Goal: Task Accomplishment & Management: Use online tool/utility

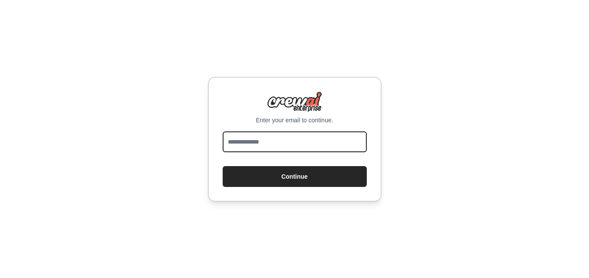
click at [326, 147] on input "email" at bounding box center [295, 141] width 144 height 21
click at [273, 148] on input "email" at bounding box center [295, 141] width 144 height 21
click at [315, 147] on input "email" at bounding box center [295, 141] width 144 height 21
type input "**********"
click at [223, 166] on button "Continue" at bounding box center [295, 176] width 144 height 21
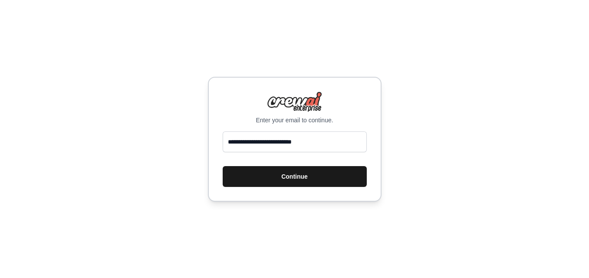
click at [318, 175] on button "Continue" at bounding box center [295, 176] width 144 height 21
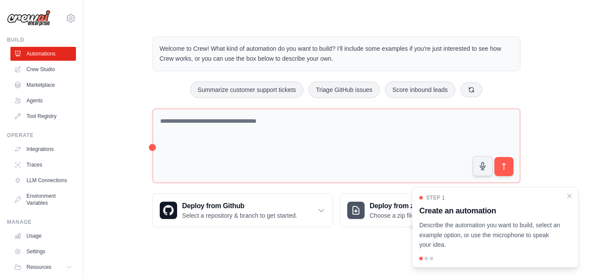
click at [427, 259] on div at bounding box center [425, 258] width 3 height 3
click at [438, 256] on div "Step 1 Create an automation Describe the automation you want to build, select a…" at bounding box center [495, 227] width 167 height 81
click at [571, 194] on icon "Close walkthrough" at bounding box center [569, 195] width 4 height 4
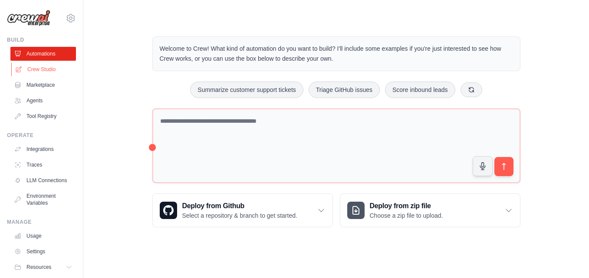
click at [49, 69] on link "Crew Studio" at bounding box center [43, 69] width 65 height 14
click at [49, 70] on link "Crew Studio" at bounding box center [43, 69] width 65 height 14
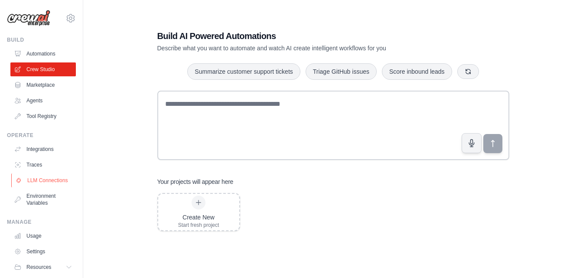
click at [46, 178] on link "LLM Connections" at bounding box center [43, 181] width 65 height 14
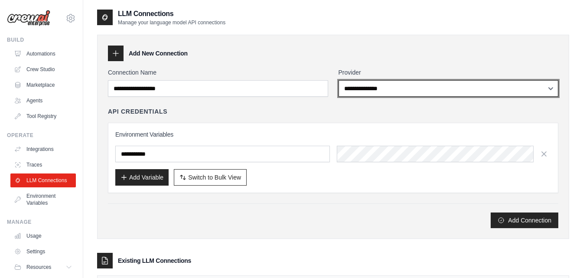
select select "******"
click at [339, 80] on select "**********" at bounding box center [449, 88] width 220 height 16
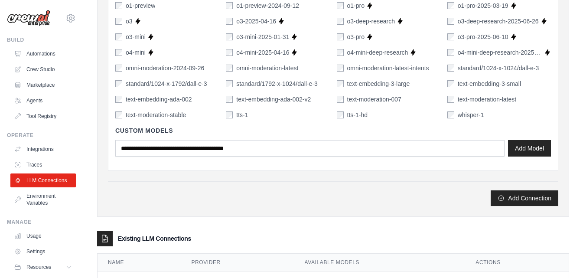
scroll to position [654, 0]
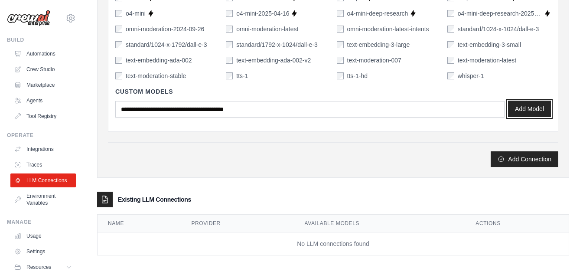
click at [521, 113] on button "Add Model" at bounding box center [529, 109] width 43 height 16
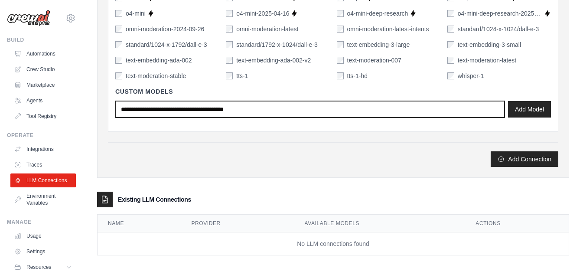
click at [277, 110] on input "text" at bounding box center [310, 109] width 390 height 16
type input "*****"
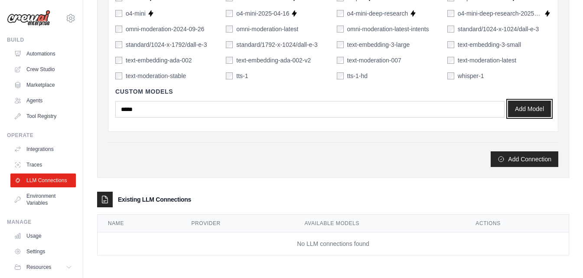
click at [531, 105] on button "Add Model" at bounding box center [529, 109] width 43 height 16
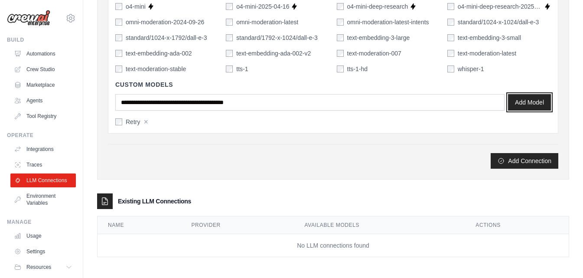
scroll to position [663, 0]
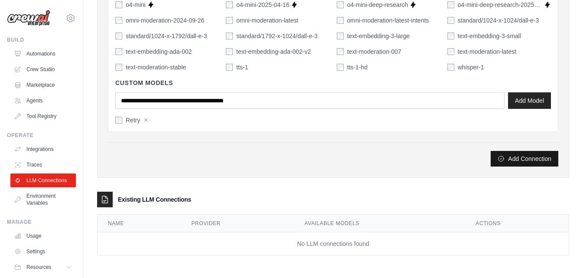
click at [553, 157] on button "Add Connection" at bounding box center [525, 159] width 68 height 16
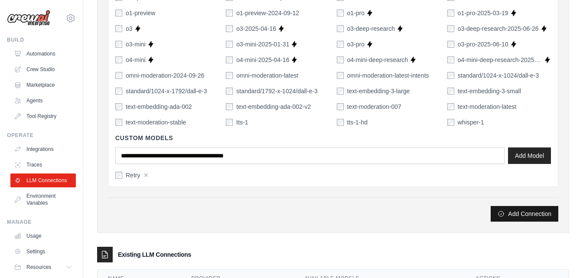
scroll to position [625, 0]
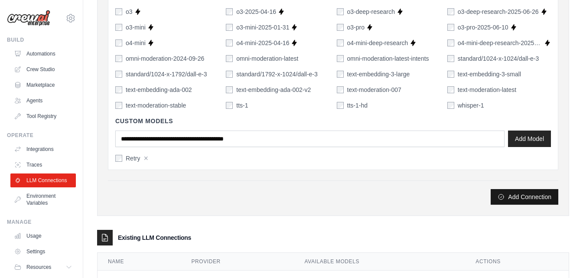
type input "*****"
click at [539, 195] on button "Add Connection" at bounding box center [525, 197] width 68 height 16
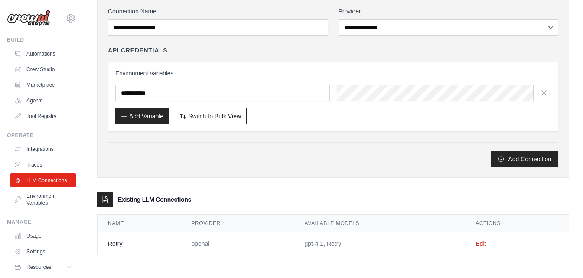
scroll to position [0, 0]
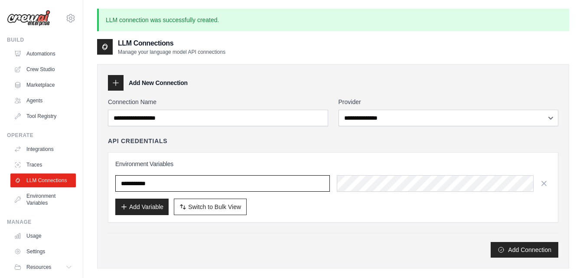
click at [259, 185] on input "text" at bounding box center [222, 183] width 215 height 16
click at [326, 187] on input "text" at bounding box center [222, 183] width 215 height 16
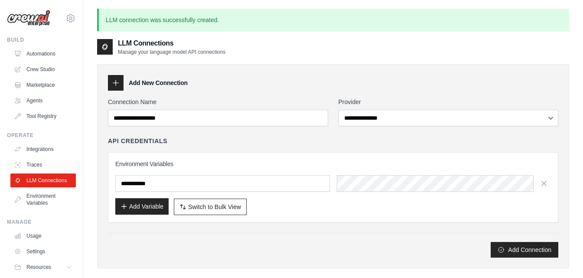
click at [154, 206] on button "Add Variable" at bounding box center [141, 206] width 53 height 16
click at [151, 209] on button "Add Variable" at bounding box center [141, 206] width 53 height 16
click at [45, 199] on link "Environment Variables" at bounding box center [43, 199] width 65 height 21
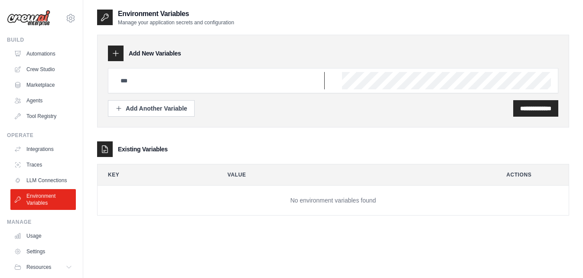
click at [133, 86] on input "text" at bounding box center [220, 80] width 210 height 17
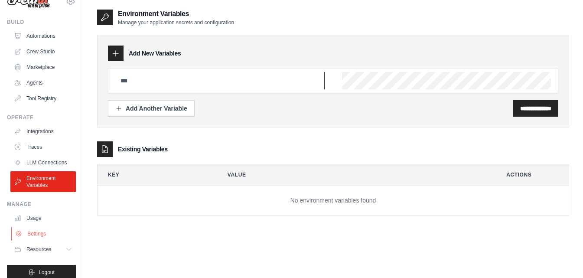
scroll to position [26, 0]
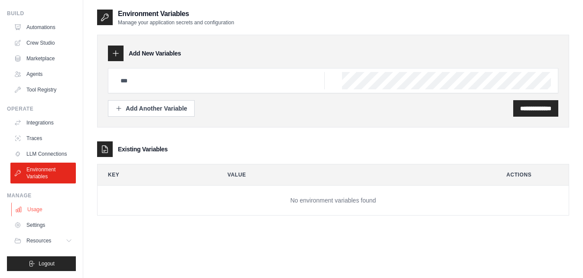
click at [29, 213] on link "Usage" at bounding box center [43, 210] width 65 height 14
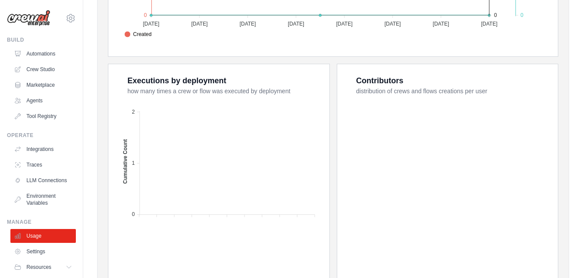
scroll to position [52, 0]
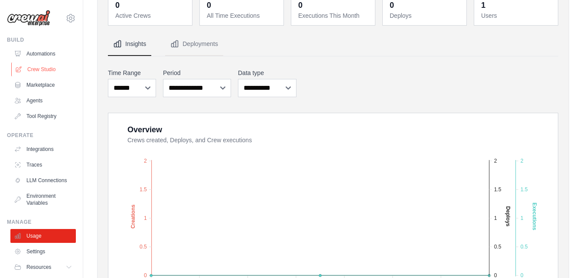
click at [51, 64] on link "Crew Studio" at bounding box center [43, 69] width 65 height 14
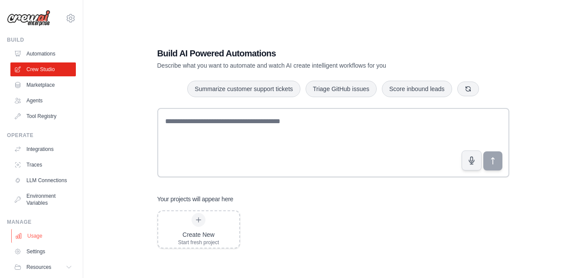
click at [51, 235] on link "Usage" at bounding box center [43, 236] width 65 height 14
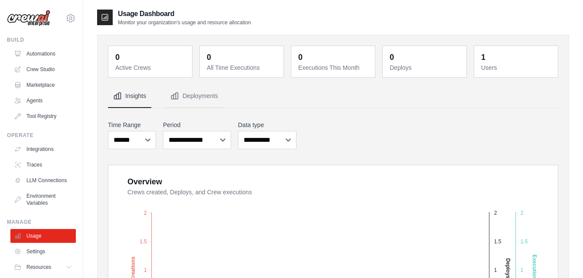
click at [527, 61] on dd "1" at bounding box center [517, 57] width 72 height 12
click at [367, 124] on div "**********" at bounding box center [333, 135] width 451 height 32
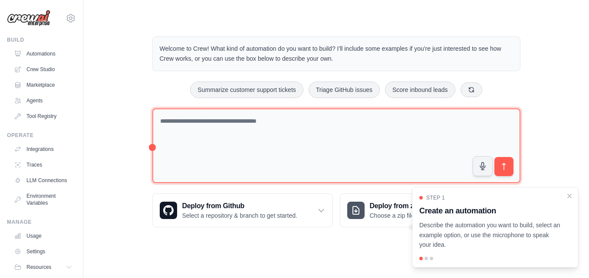
click at [251, 160] on textarea at bounding box center [336, 145] width 368 height 75
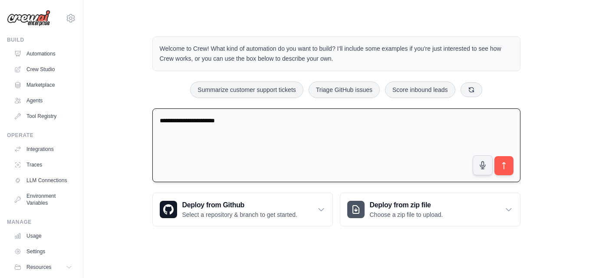
type textarea "**********"
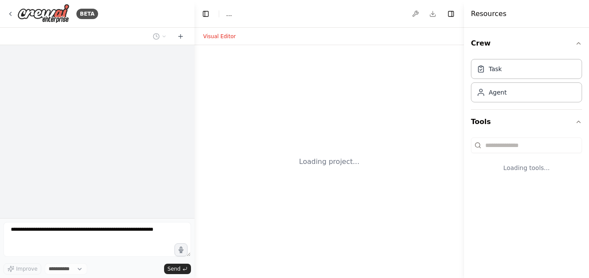
select select "****"
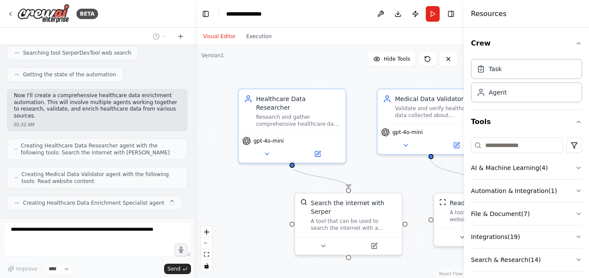
scroll to position [201, 0]
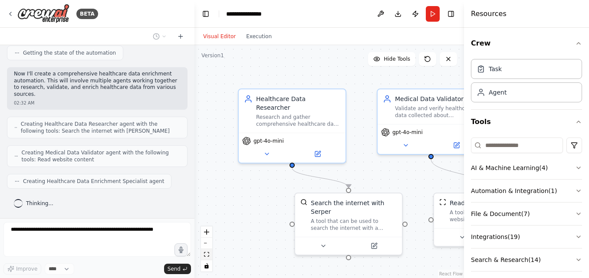
click at [206, 254] on icon "fit view" at bounding box center [206, 254] width 5 height 5
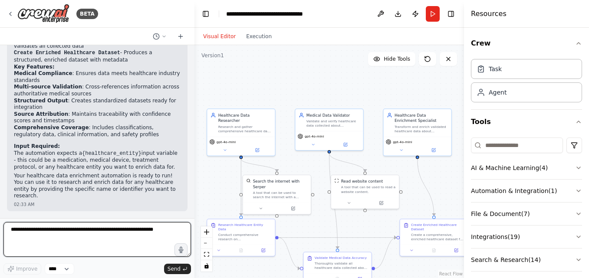
scroll to position [648, 0]
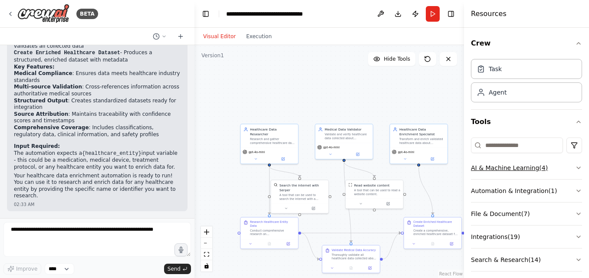
click at [576, 169] on icon "button" at bounding box center [578, 167] width 7 height 7
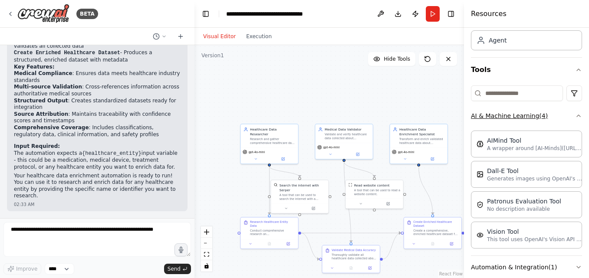
scroll to position [159, 0]
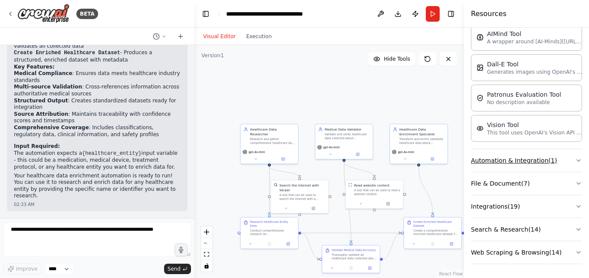
click at [574, 166] on button "Automation & Integration ( 1 )" at bounding box center [526, 160] width 111 height 23
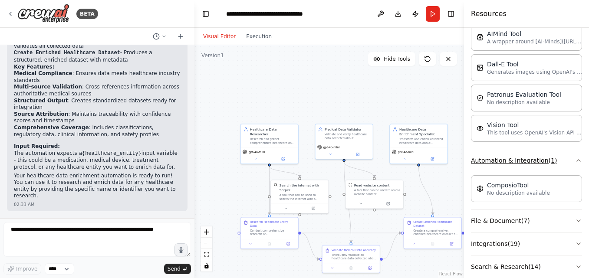
click at [574, 166] on button "Automation & Integration ( 1 )" at bounding box center [526, 160] width 111 height 23
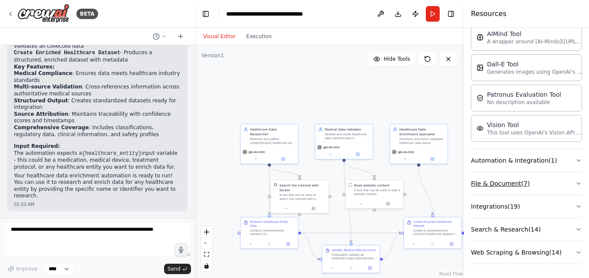
click at [575, 186] on icon "button" at bounding box center [578, 183] width 7 height 7
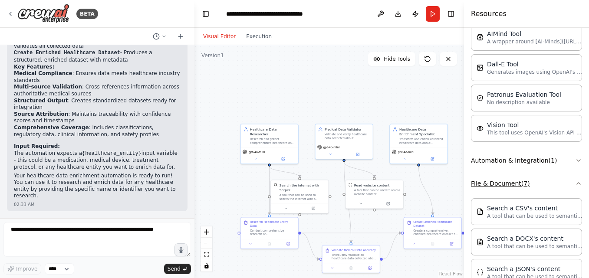
click at [572, 178] on button "File & Document ( 7 )" at bounding box center [526, 183] width 111 height 23
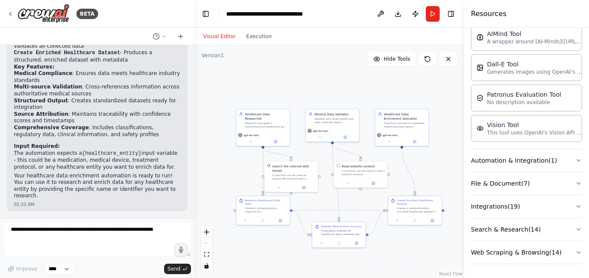
drag, startPoint x: 417, startPoint y: 96, endPoint x: 407, endPoint y: 76, distance: 22.1
click at [407, 76] on div ".deletable-edge-delete-btn { width: 20px; height: 20px; border: 0px solid #ffff…" at bounding box center [328, 161] width 269 height 233
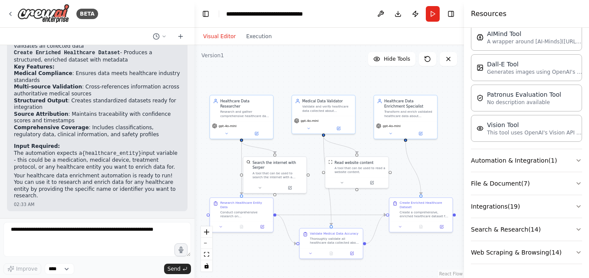
drag, startPoint x: 431, startPoint y: 175, endPoint x: 441, endPoint y: 176, distance: 9.6
click at [441, 176] on div ".deletable-edge-delete-btn { width: 20px; height: 20px; border: 0px solid #ffff…" at bounding box center [328, 161] width 269 height 233
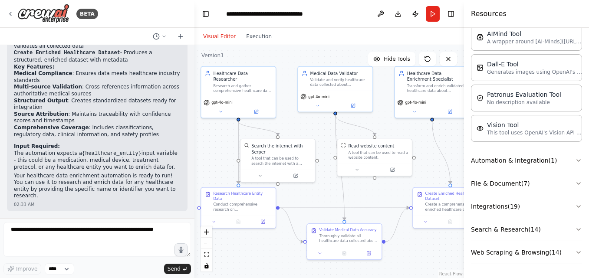
drag, startPoint x: 259, startPoint y: 254, endPoint x: 250, endPoint y: 247, distance: 11.4
click at [250, 247] on div ".deletable-edge-delete-btn { width: 20px; height: 20px; border: 0px solid #ffff…" at bounding box center [328, 161] width 269 height 233
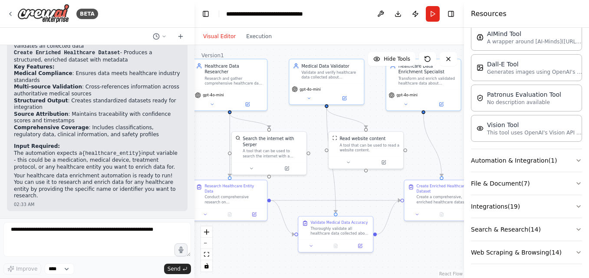
click at [250, 247] on div ".deletable-edge-delete-btn { width: 20px; height: 20px; border: 0px solid #ffff…" at bounding box center [328, 161] width 269 height 233
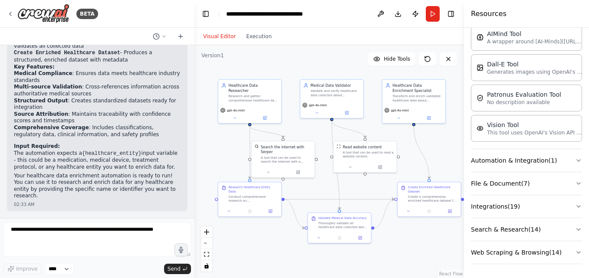
drag, startPoint x: 250, startPoint y: 247, endPoint x: 267, endPoint y: 239, distance: 18.8
click at [267, 239] on div ".deletable-edge-delete-btn { width: 20px; height: 20px; border: 0px solid #ffff…" at bounding box center [328, 161] width 269 height 233
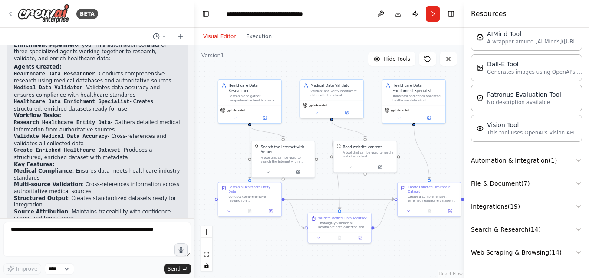
scroll to position [596, 0]
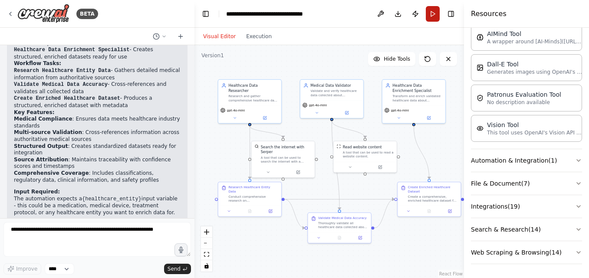
click at [436, 16] on button "Run" at bounding box center [433, 14] width 14 height 16
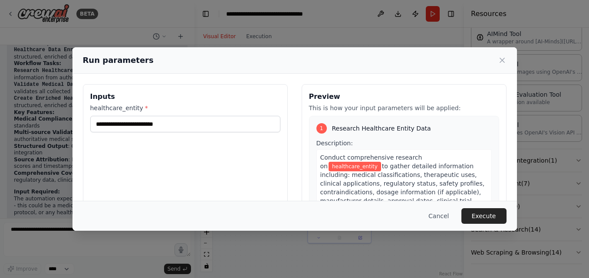
scroll to position [156, 0]
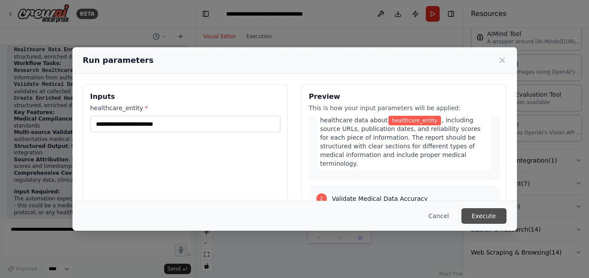
click at [489, 213] on button "Execute" at bounding box center [483, 216] width 45 height 16
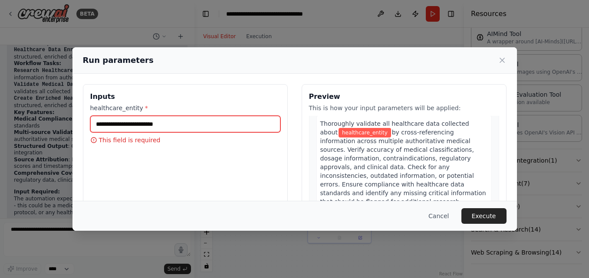
click at [156, 131] on input "healthcare_entity *" at bounding box center [185, 124] width 190 height 16
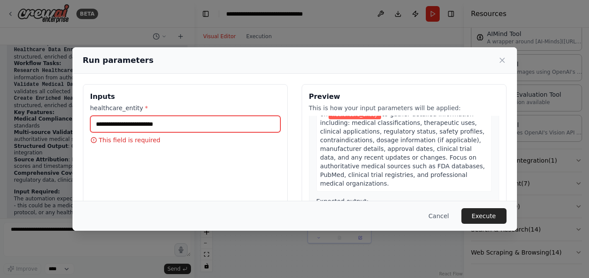
scroll to position [0, 0]
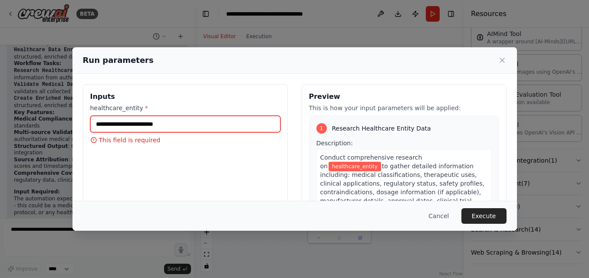
click at [164, 128] on input "healthcare_entity *" at bounding box center [185, 124] width 190 height 16
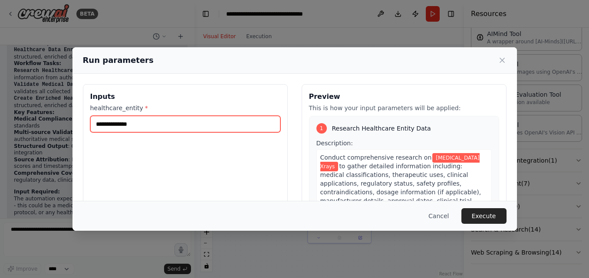
type input "**********"
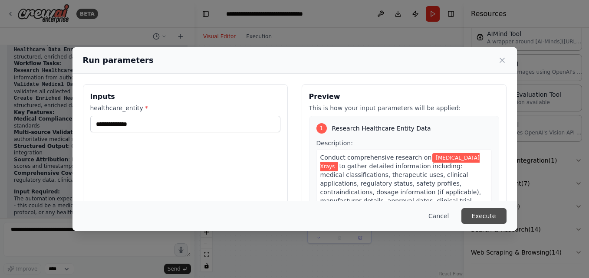
click at [476, 219] on button "Execute" at bounding box center [483, 216] width 45 height 16
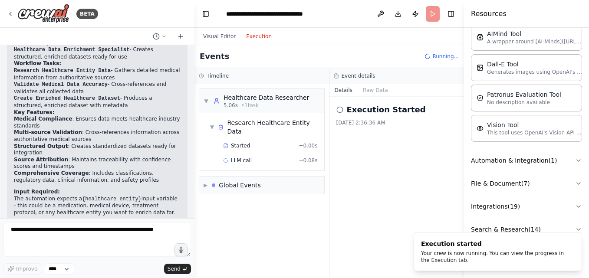
click at [266, 38] on button "Execution" at bounding box center [259, 36] width 36 height 10
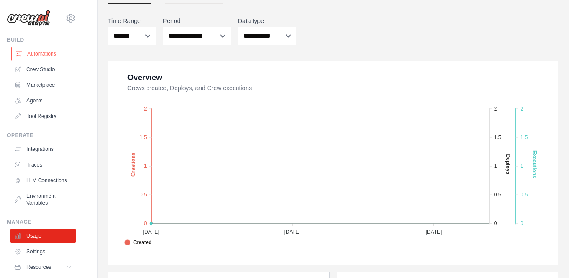
click at [54, 58] on link "Automations" at bounding box center [43, 54] width 65 height 14
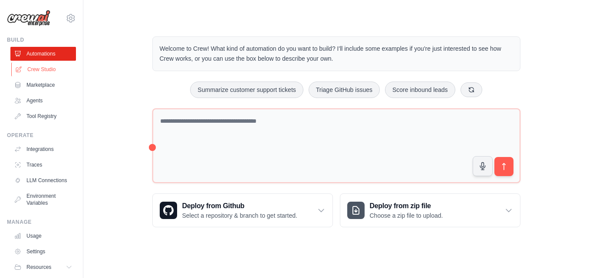
click at [56, 72] on link "Crew Studio" at bounding box center [43, 69] width 65 height 14
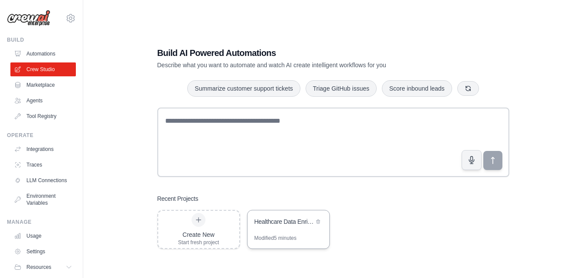
click at [307, 237] on div "Modified 5 minutes" at bounding box center [289, 242] width 82 height 14
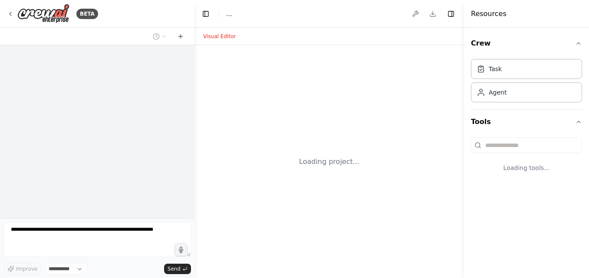
select select "****"
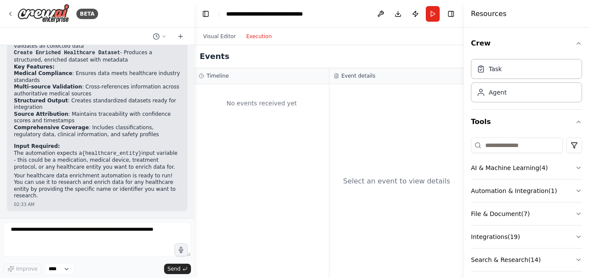
click at [263, 36] on button "Execution" at bounding box center [259, 36] width 36 height 10
click at [440, 13] on header "**********" at bounding box center [328, 14] width 269 height 28
click at [435, 14] on button "Run" at bounding box center [433, 14] width 14 height 16
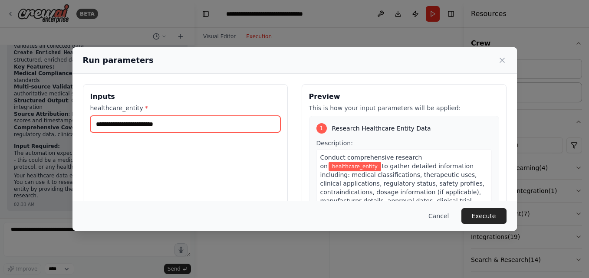
click at [194, 128] on input "healthcare_entity *" at bounding box center [185, 124] width 190 height 16
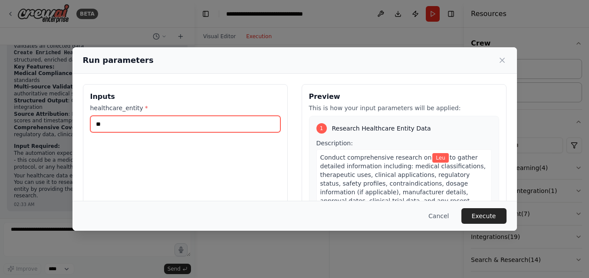
type input "*"
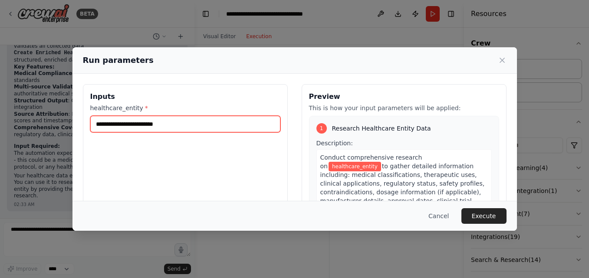
drag, startPoint x: 182, startPoint y: 125, endPoint x: 80, endPoint y: 131, distance: 102.6
click at [80, 131] on div "Inputs healthcare_entity * Preview This is how your input parameters will be ap…" at bounding box center [294, 187] width 444 height 226
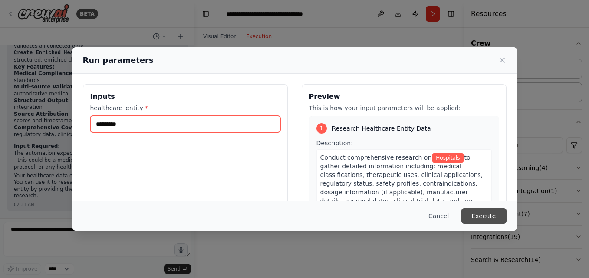
type input "*********"
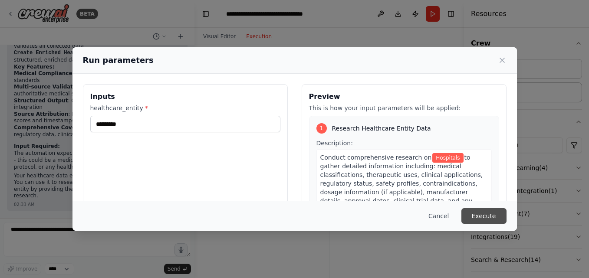
click at [485, 214] on button "Execute" at bounding box center [483, 216] width 45 height 16
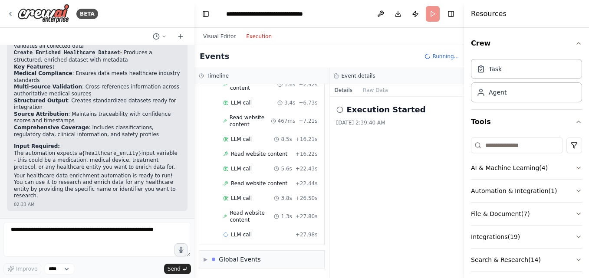
scroll to position [263, 0]
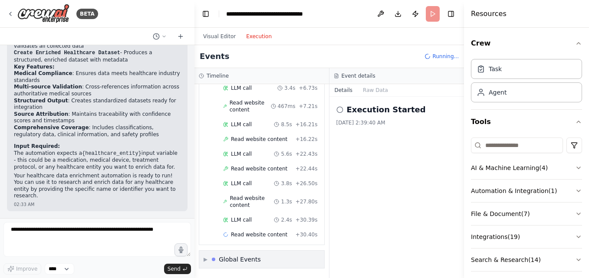
click at [206, 260] on span "▶" at bounding box center [205, 259] width 4 height 7
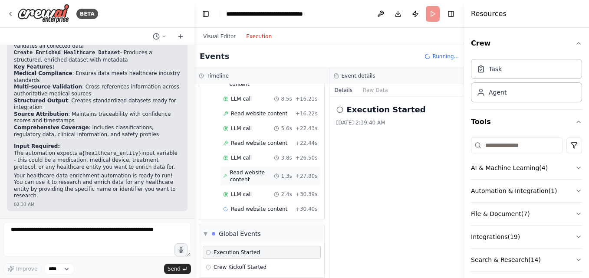
scroll to position [298, 0]
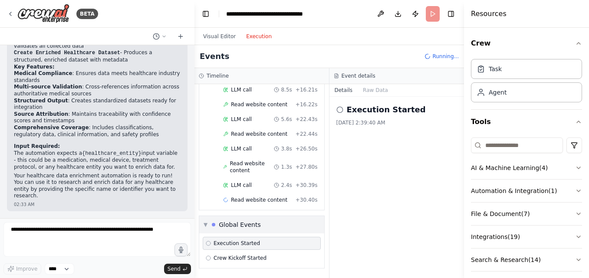
click at [209, 224] on div "▼ Global Events" at bounding box center [231, 224] width 57 height 9
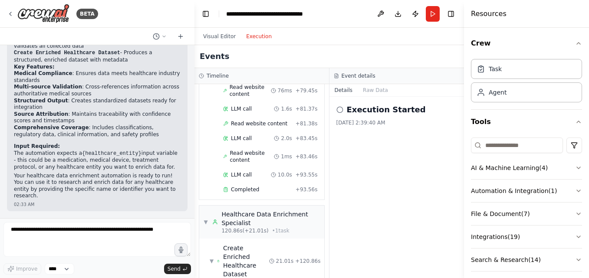
scroll to position [619, 0]
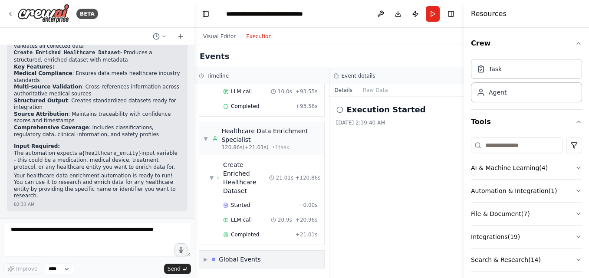
click at [247, 254] on div "▶ Global Events" at bounding box center [261, 259] width 125 height 17
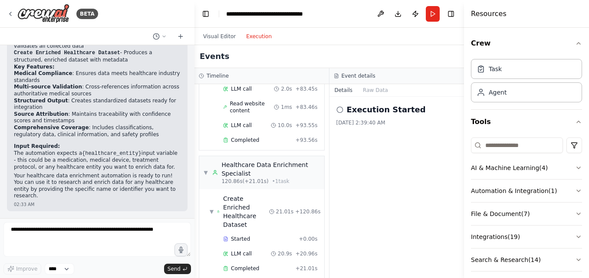
scroll to position [623, 0]
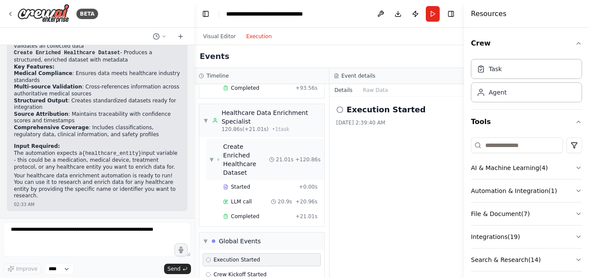
click at [237, 174] on div "Create Enriched Healthcare Dataset" at bounding box center [246, 159] width 46 height 35
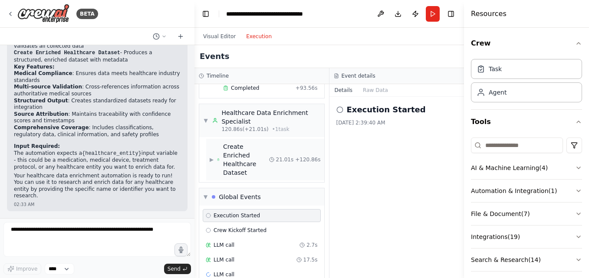
click at [237, 174] on div "Create Enriched Healthcare Dataset" at bounding box center [246, 159] width 46 height 35
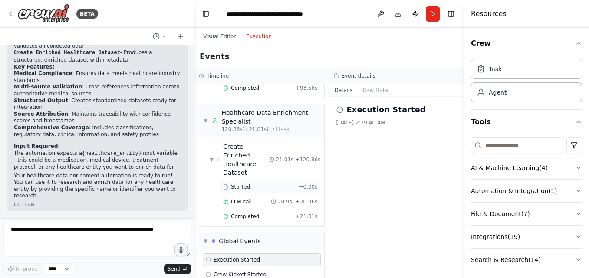
click at [239, 190] on span "Started" at bounding box center [240, 186] width 19 height 7
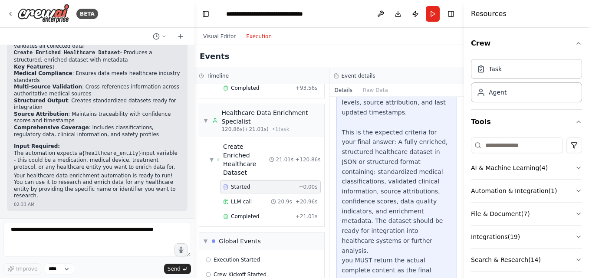
scroll to position [239, 0]
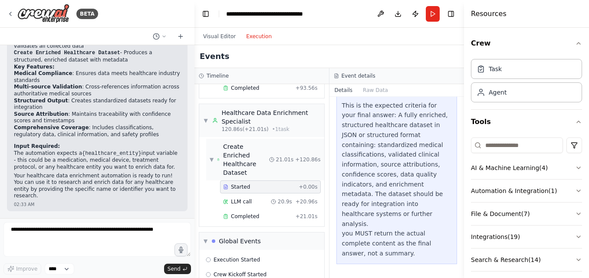
click at [223, 177] on div "Create Enriched Healthcare Dataset" at bounding box center [246, 159] width 46 height 35
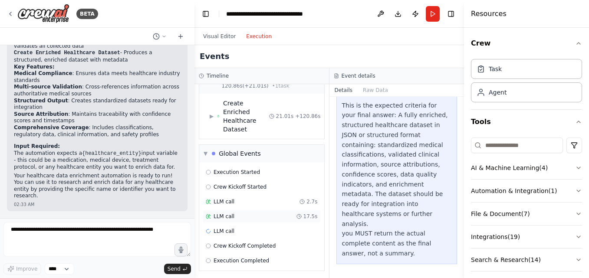
scroll to position [683, 0]
